Goal: Transaction & Acquisition: Subscribe to service/newsletter

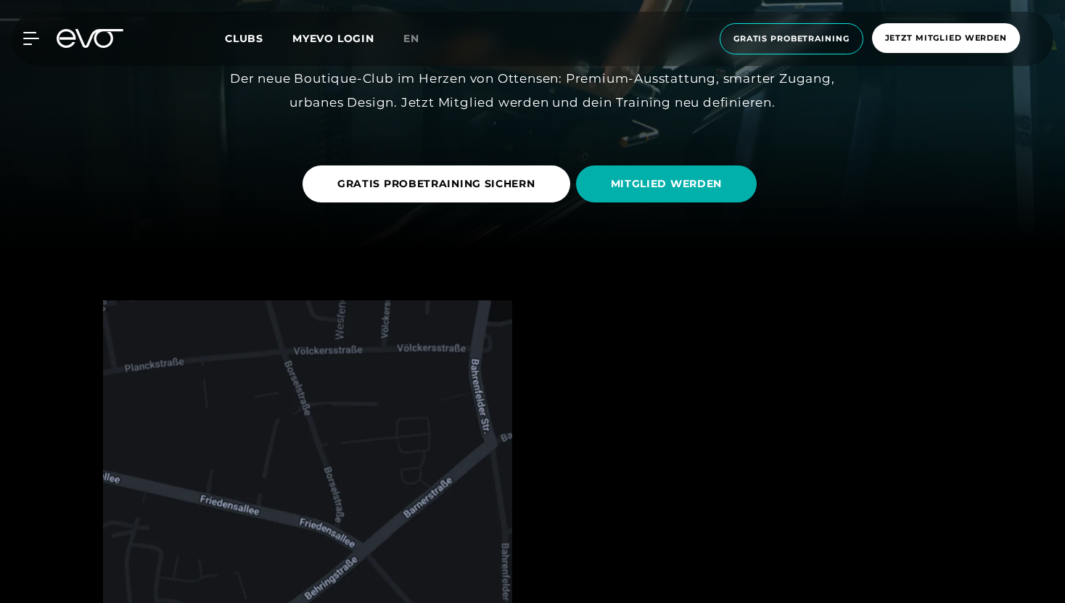
scroll to position [339, 0]
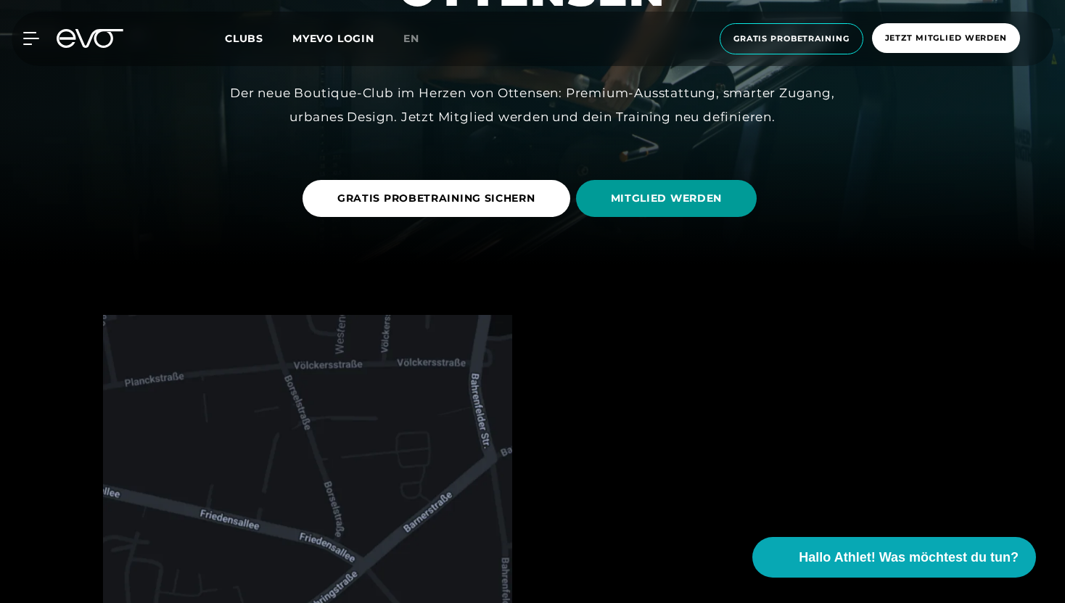
click at [650, 200] on span "MITGLIED WERDEN" at bounding box center [667, 198] width 112 height 15
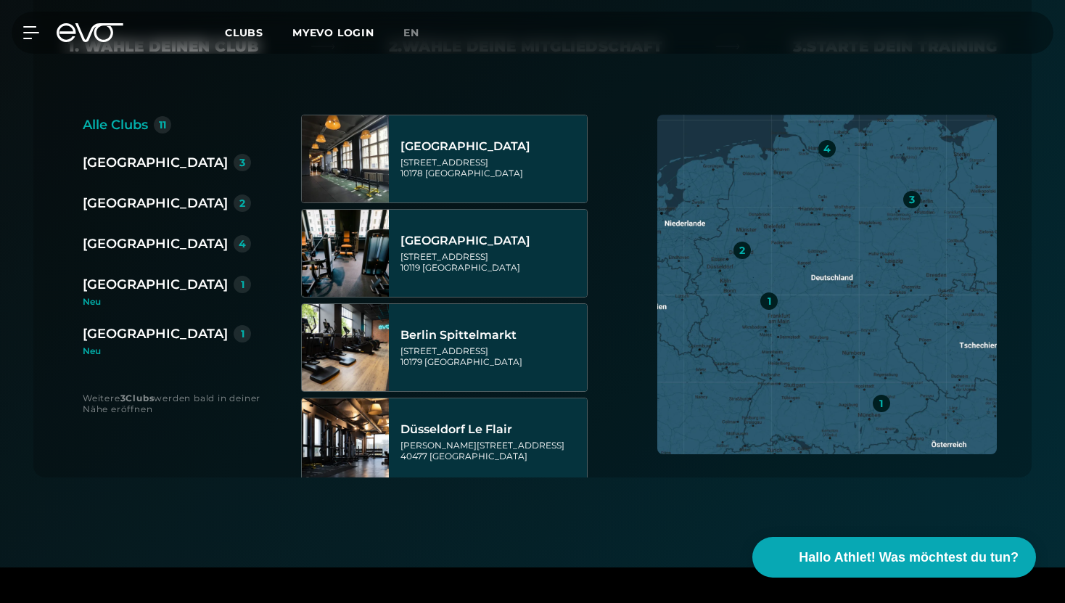
scroll to position [321, 0]
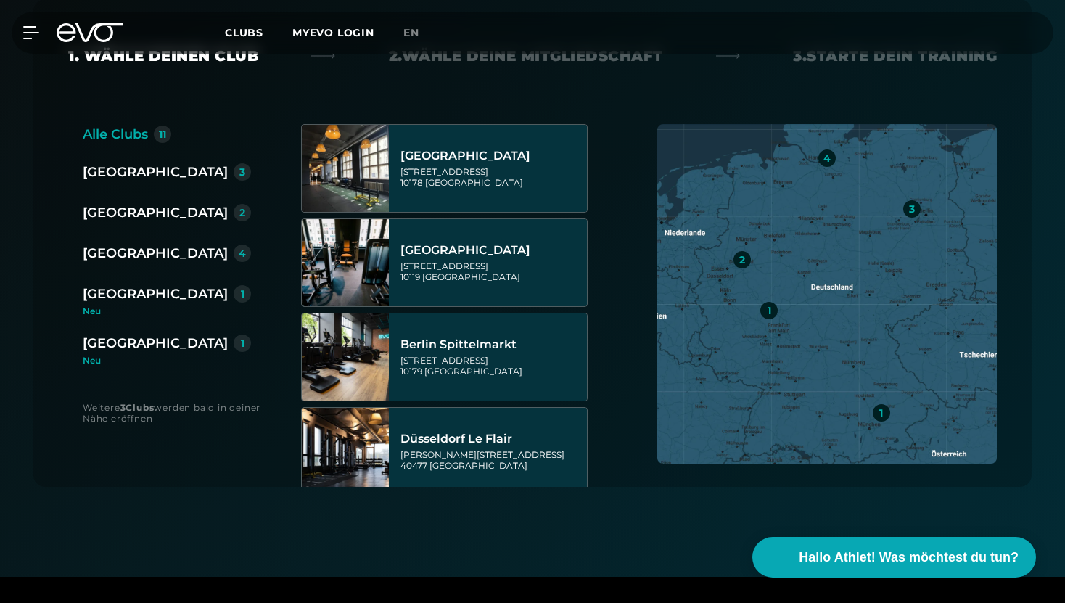
click at [136, 258] on div "[GEOGRAPHIC_DATA]" at bounding box center [155, 253] width 145 height 20
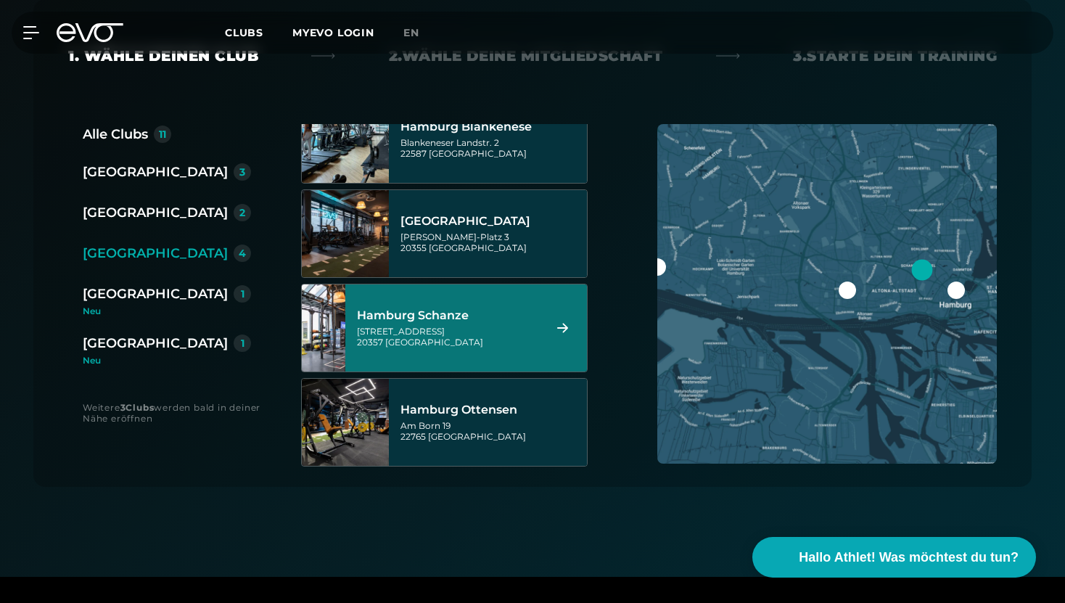
scroll to position [44, 0]
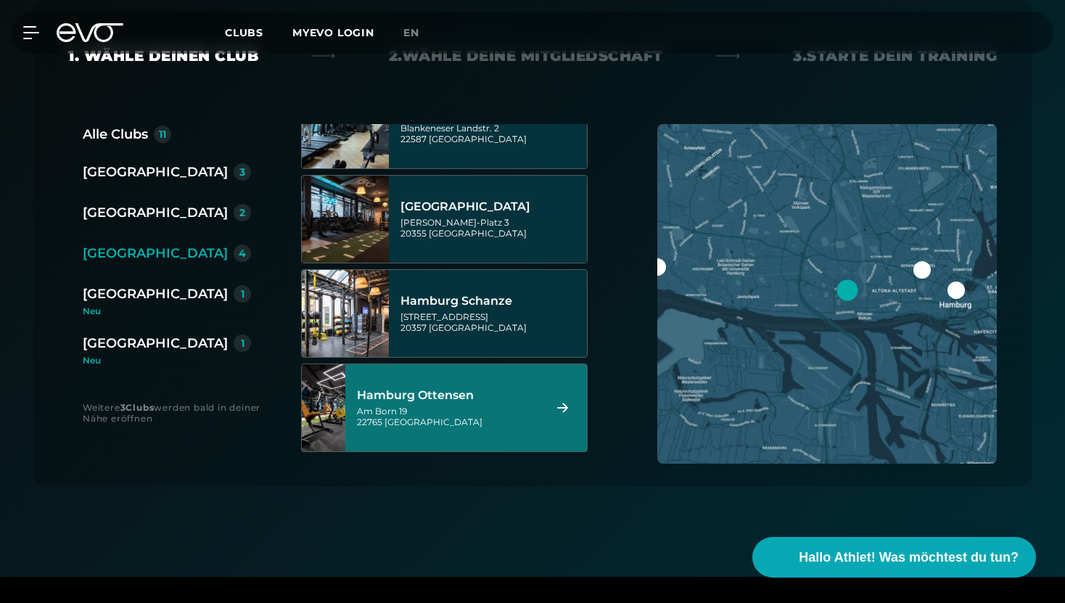
click at [431, 386] on div "Hamburg Ottensen [STREET_ADDRESS]" at bounding box center [448, 408] width 182 height 64
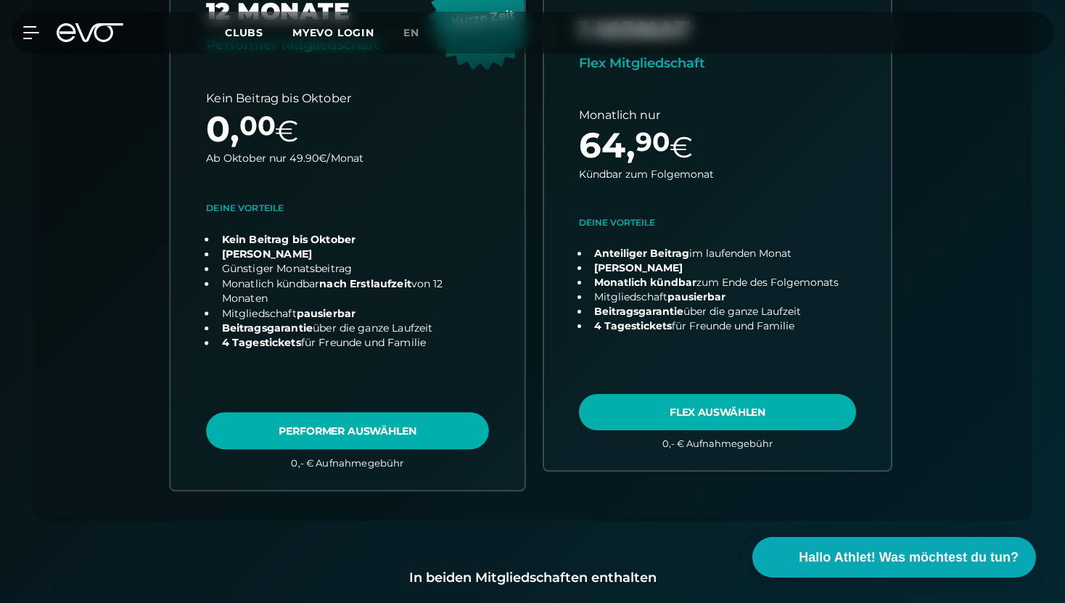
scroll to position [492, 0]
click at [370, 425] on link "choose plan" at bounding box center [348, 220] width 354 height 541
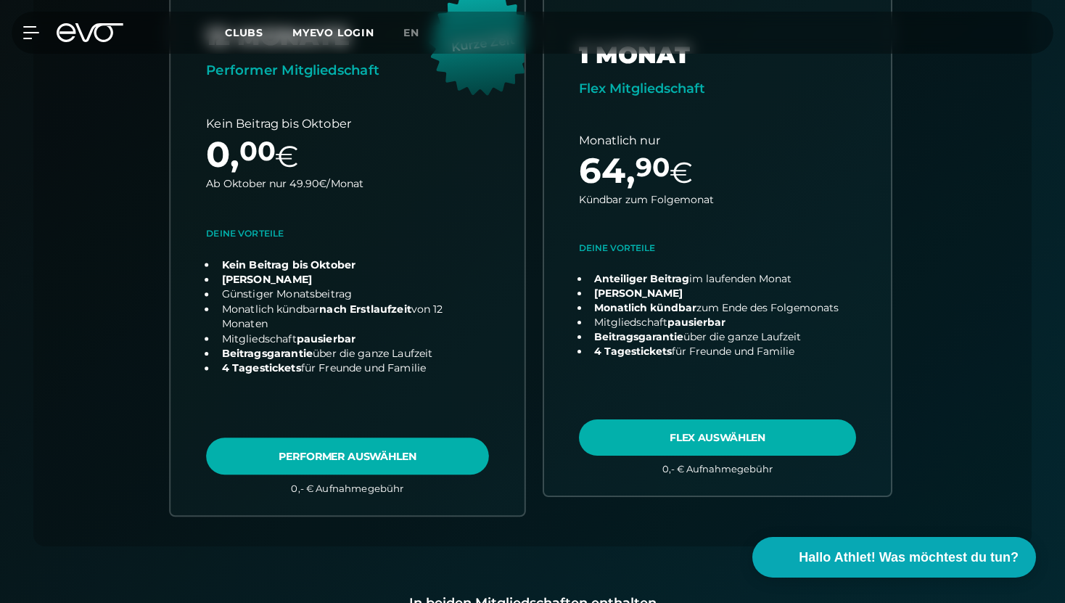
scroll to position [466, 0]
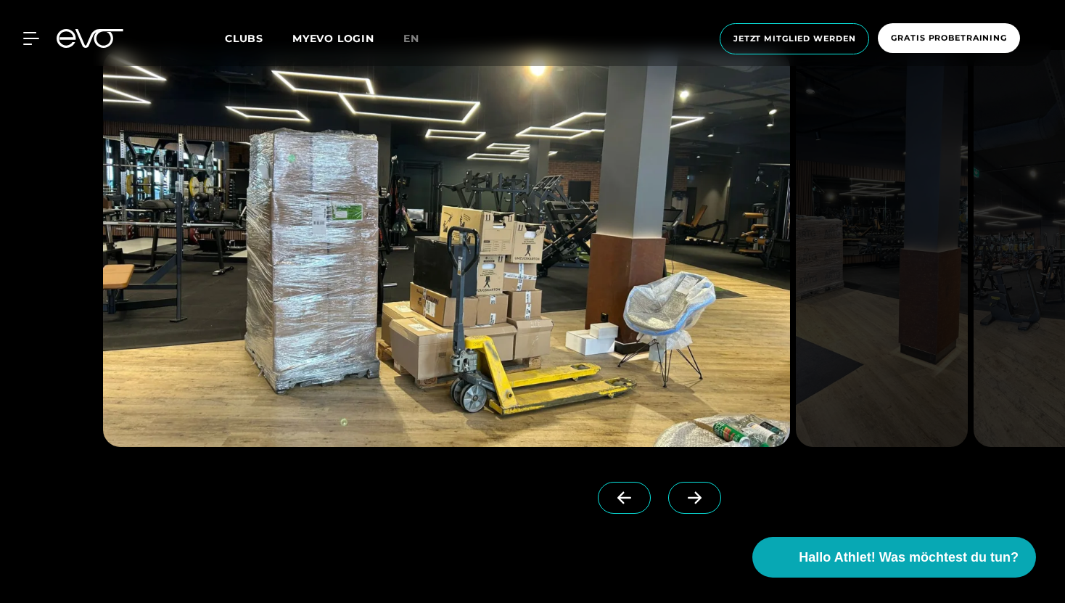
scroll to position [2284, 0]
